Goal: Information Seeking & Learning: Learn about a topic

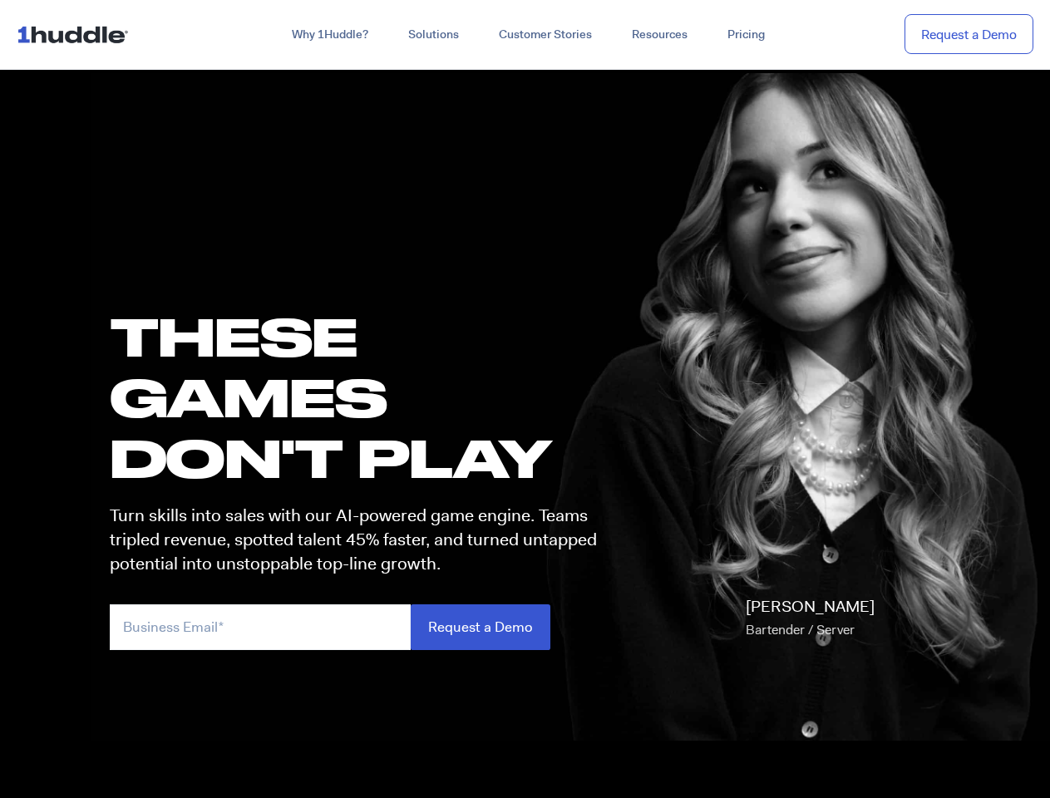
click at [525, 399] on h1 "these GAMES DON'T PLAY" at bounding box center [361, 397] width 502 height 183
click at [328, 35] on link "Why 1Huddle?" at bounding box center [330, 35] width 116 height 30
click at [432, 35] on link "Solutions" at bounding box center [433, 35] width 91 height 30
click at [659, 35] on link "Resources" at bounding box center [660, 35] width 96 height 30
click at [361, 627] on input "email" at bounding box center [260, 628] width 301 height 46
